Goal: Complete application form

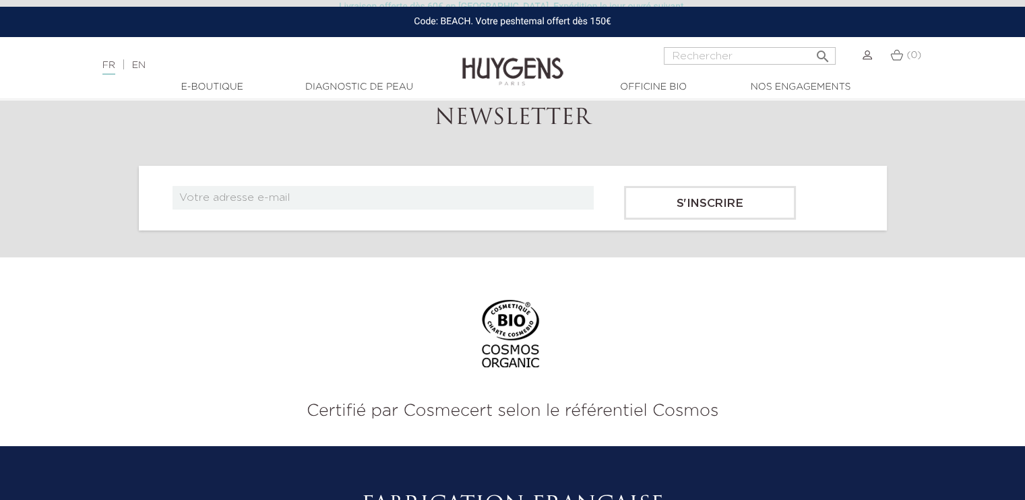
scroll to position [5645, 0]
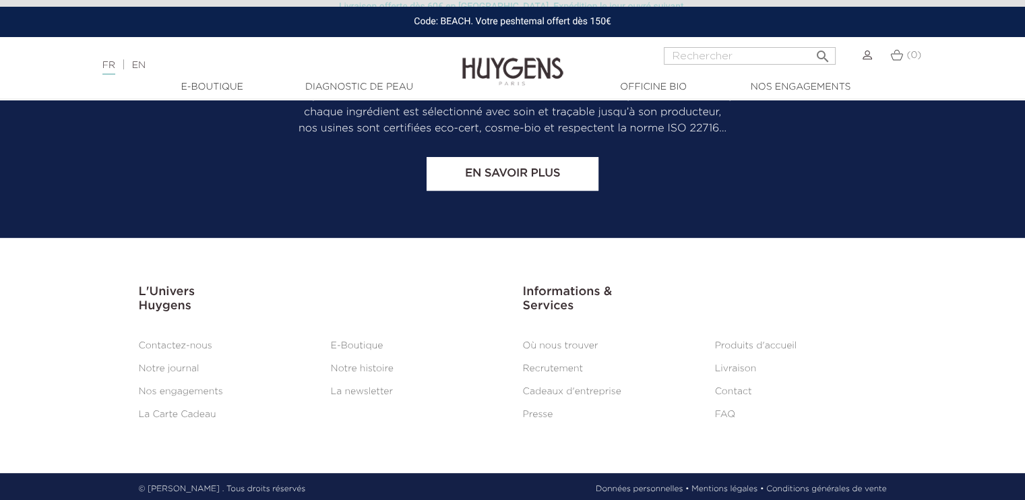
click at [731, 387] on link "Contact" at bounding box center [733, 391] width 37 height 9
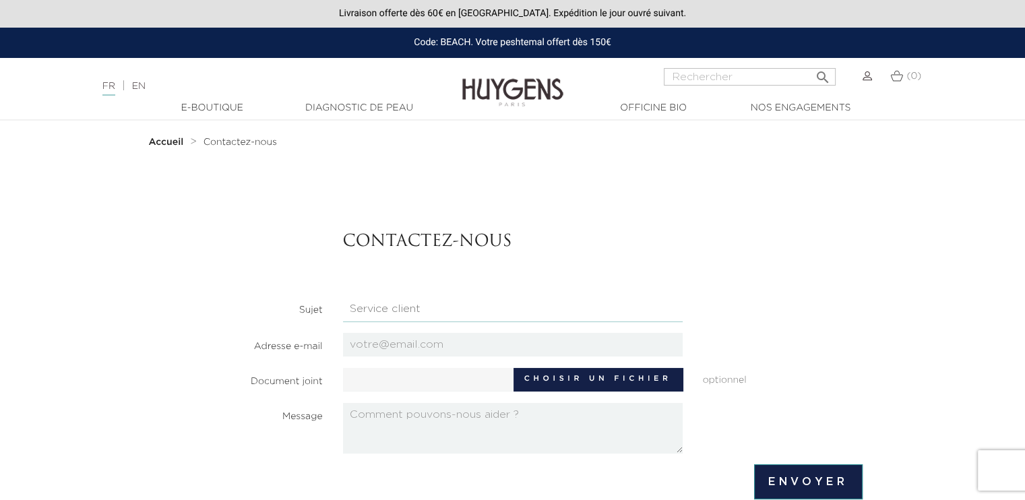
click at [420, 311] on select "Candidatures Boutiques Candidatures Siège Partenariats Relations Presse Service…" at bounding box center [513, 309] width 340 height 26
select select "4"
click at [343, 296] on select "Candidatures Boutiques Candidatures Siège Partenariats Relations Presse Service…" at bounding box center [513, 309] width 340 height 26
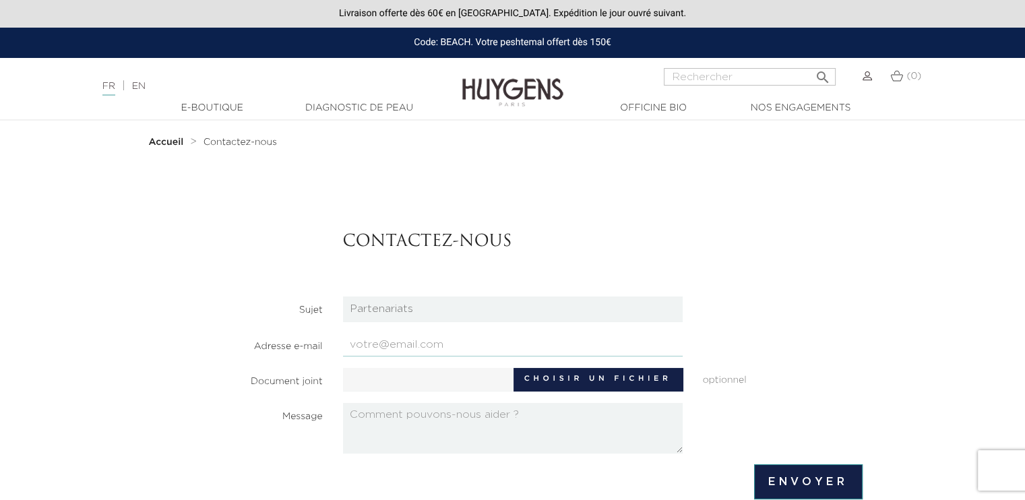
click at [419, 342] on input "email" at bounding box center [513, 345] width 340 height 24
type input "olivierag1@yahoo.fr"
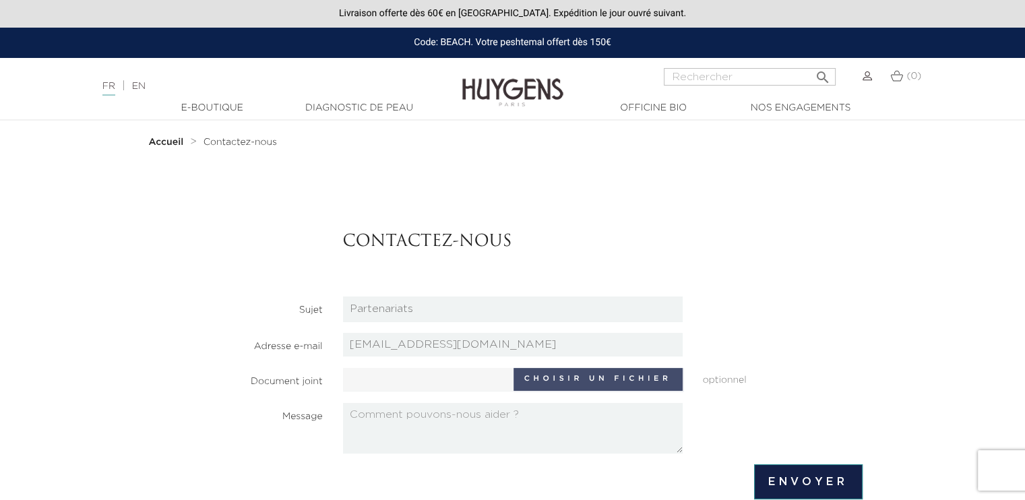
click at [588, 384] on label "Choisir un fichier" at bounding box center [597, 379] width 169 height 23
click at [588, 384] on input "Choisir un fichier" at bounding box center [469, 378] width 252 height 20
type input "C:\fakepath\catalog NFM Printemps 2025.pdf"
type input "catalog NFM Printemps 2025.pdf"
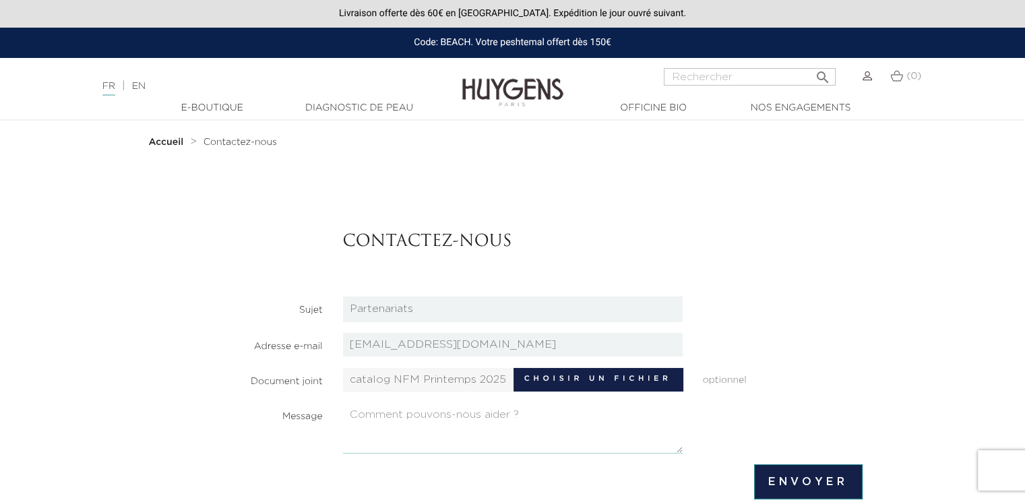
click at [449, 416] on textarea at bounding box center [513, 428] width 340 height 51
paste textarea "Bonjour, Nous sommes une société de vente par Internet et distributeurs en para…"
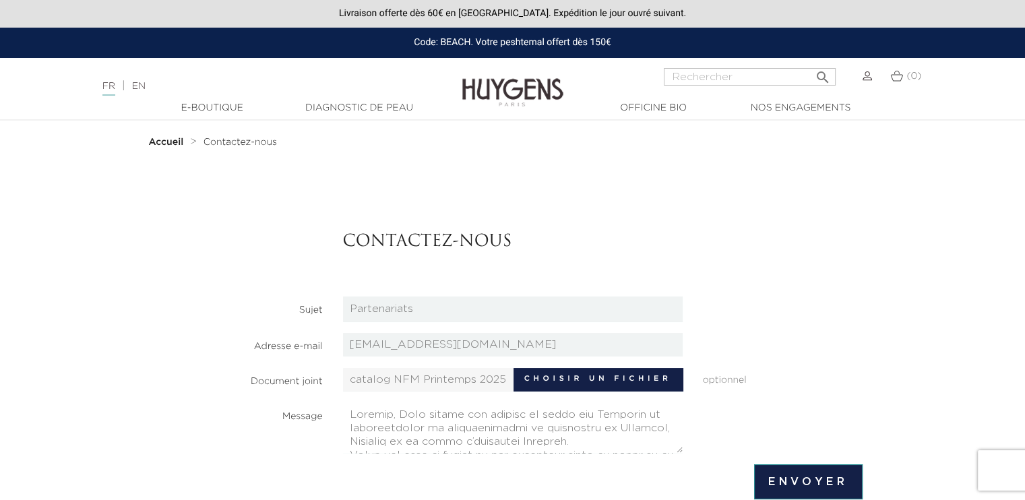
scroll to position [345, 0]
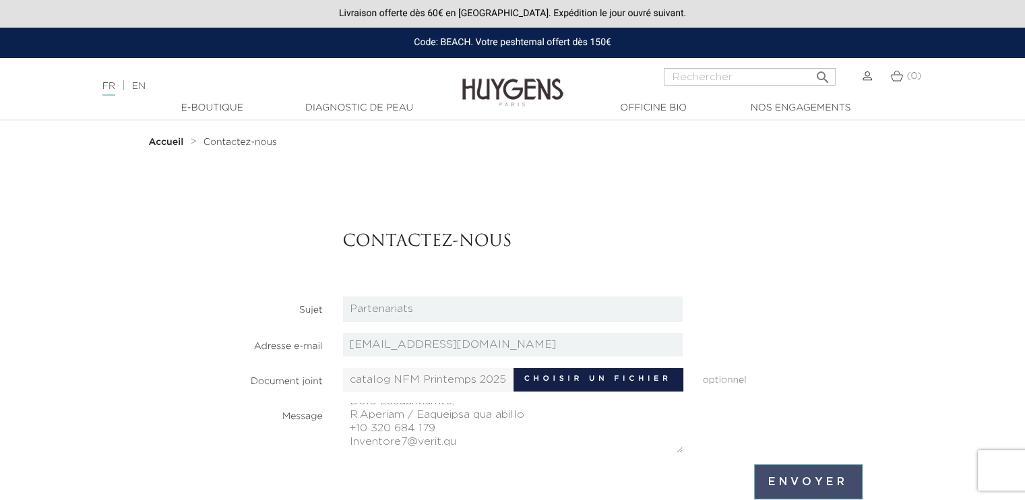
type textarea "Bonjour, Nous sommes une société de vente par Internet et distributeurs en para…"
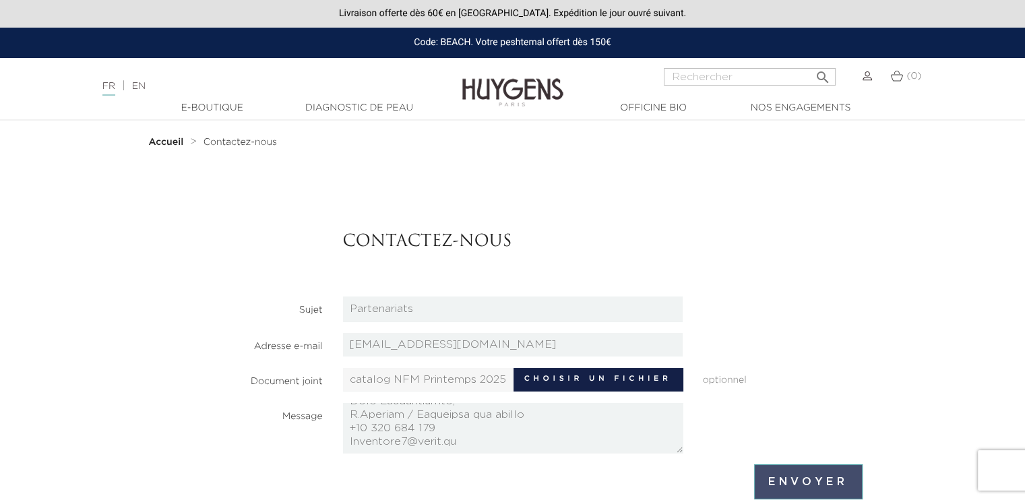
click at [831, 486] on input "Envoyer" at bounding box center [808, 481] width 108 height 35
